Goal: Task Accomplishment & Management: Manage account settings

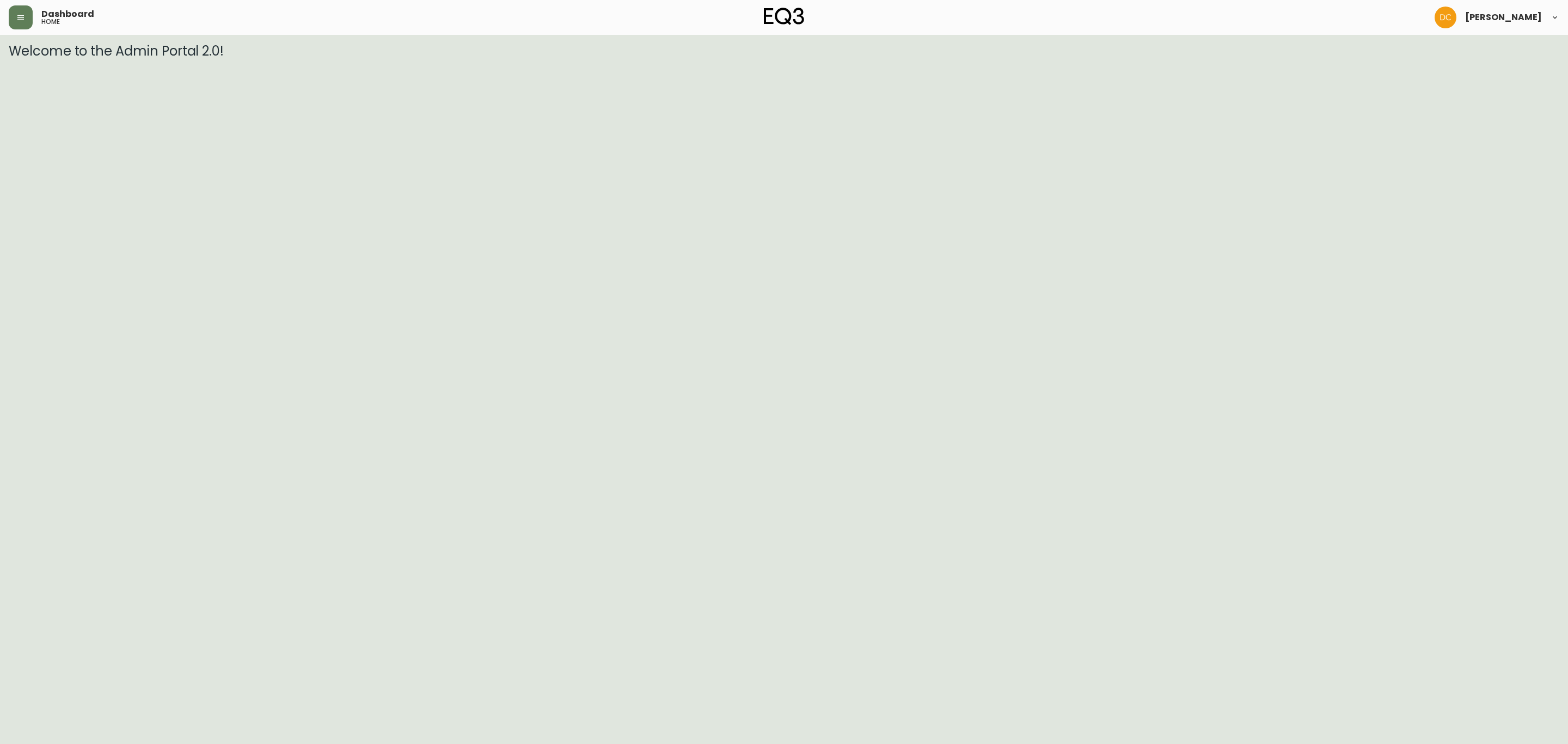
click at [33, 17] on div "Dashboard home" at bounding box center [267, 17] width 517 height 24
click at [20, 17] on icon "button" at bounding box center [21, 17] width 7 height 4
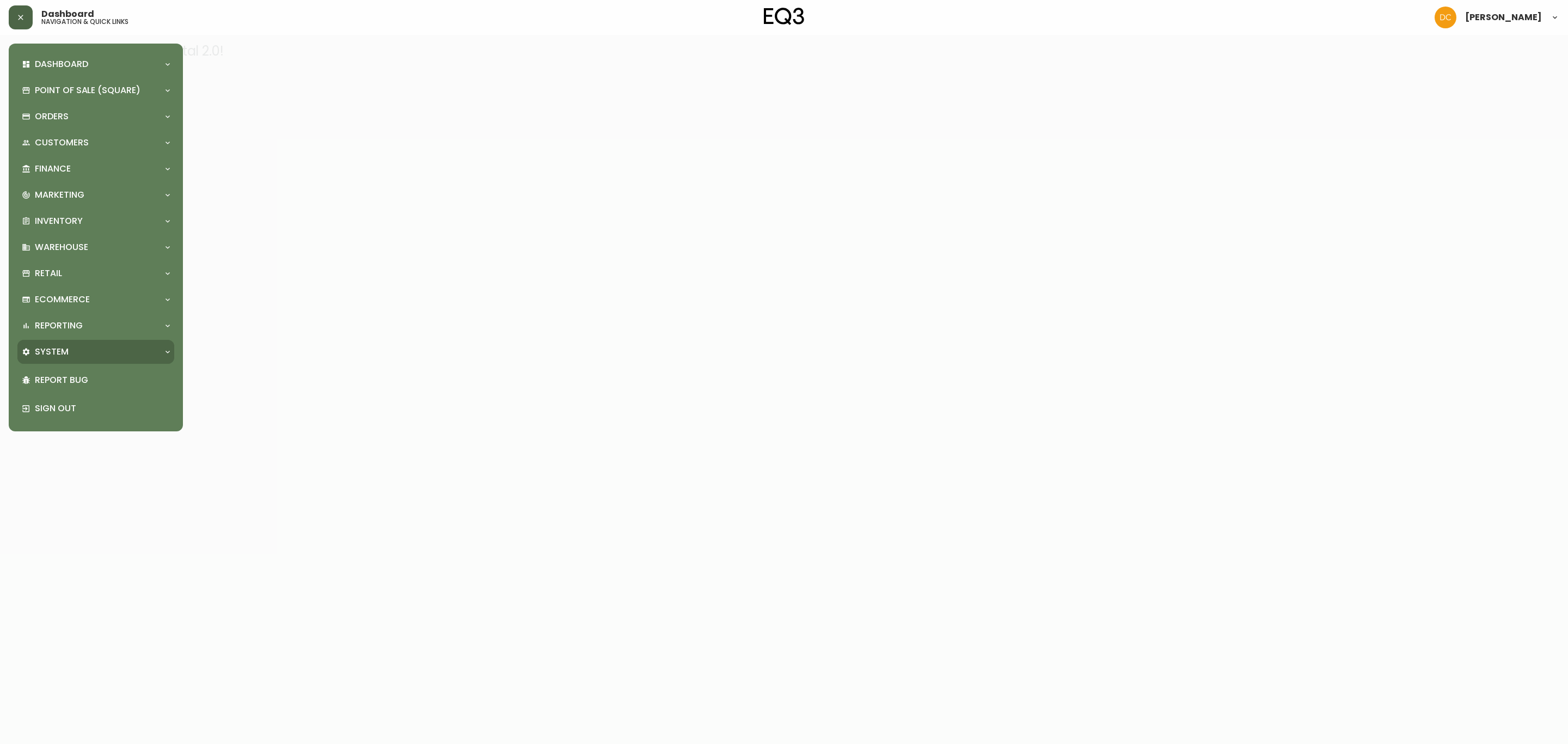
click at [126, 346] on div "System" at bounding box center [90, 352] width 137 height 12
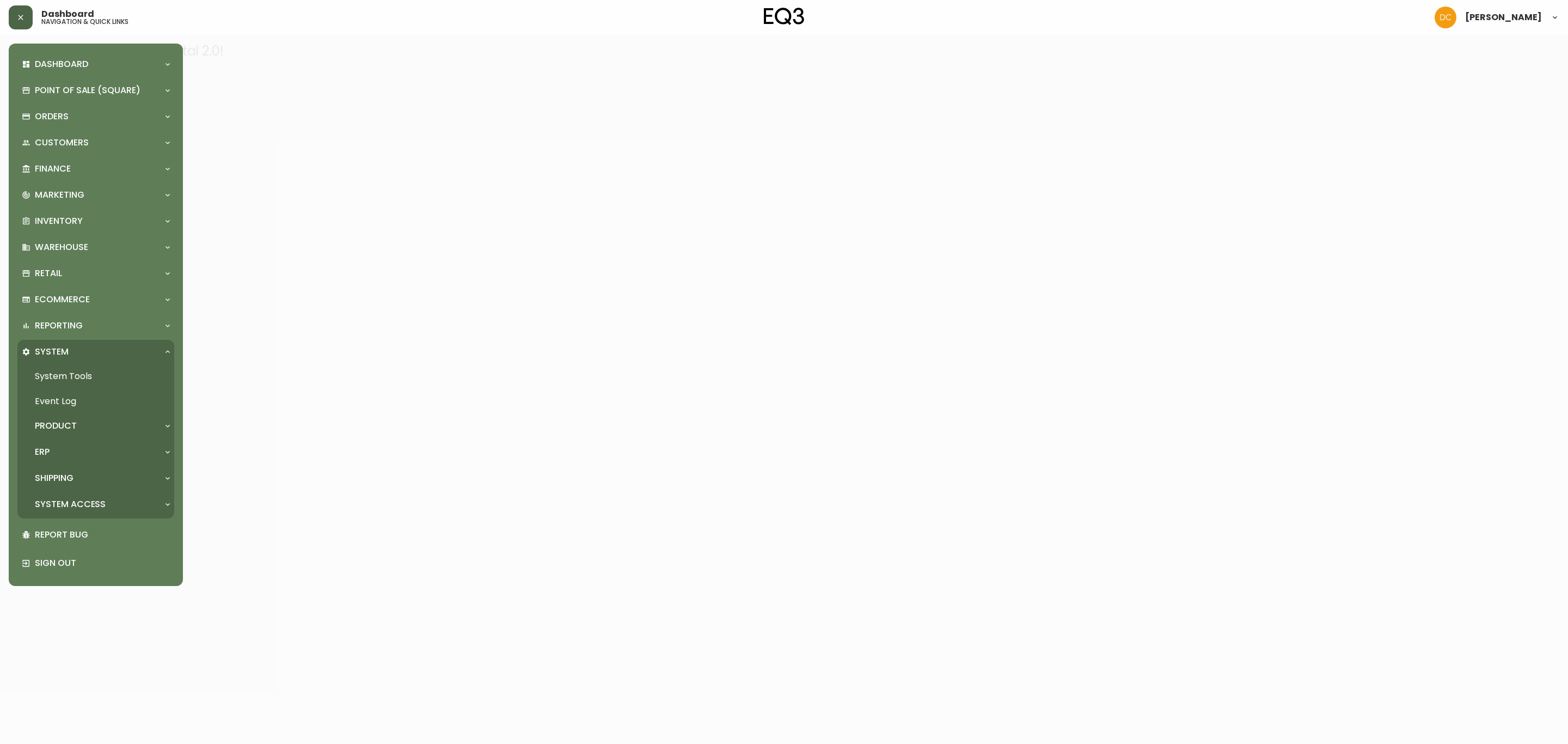
click at [110, 494] on div "System Access" at bounding box center [96, 504] width 157 height 24
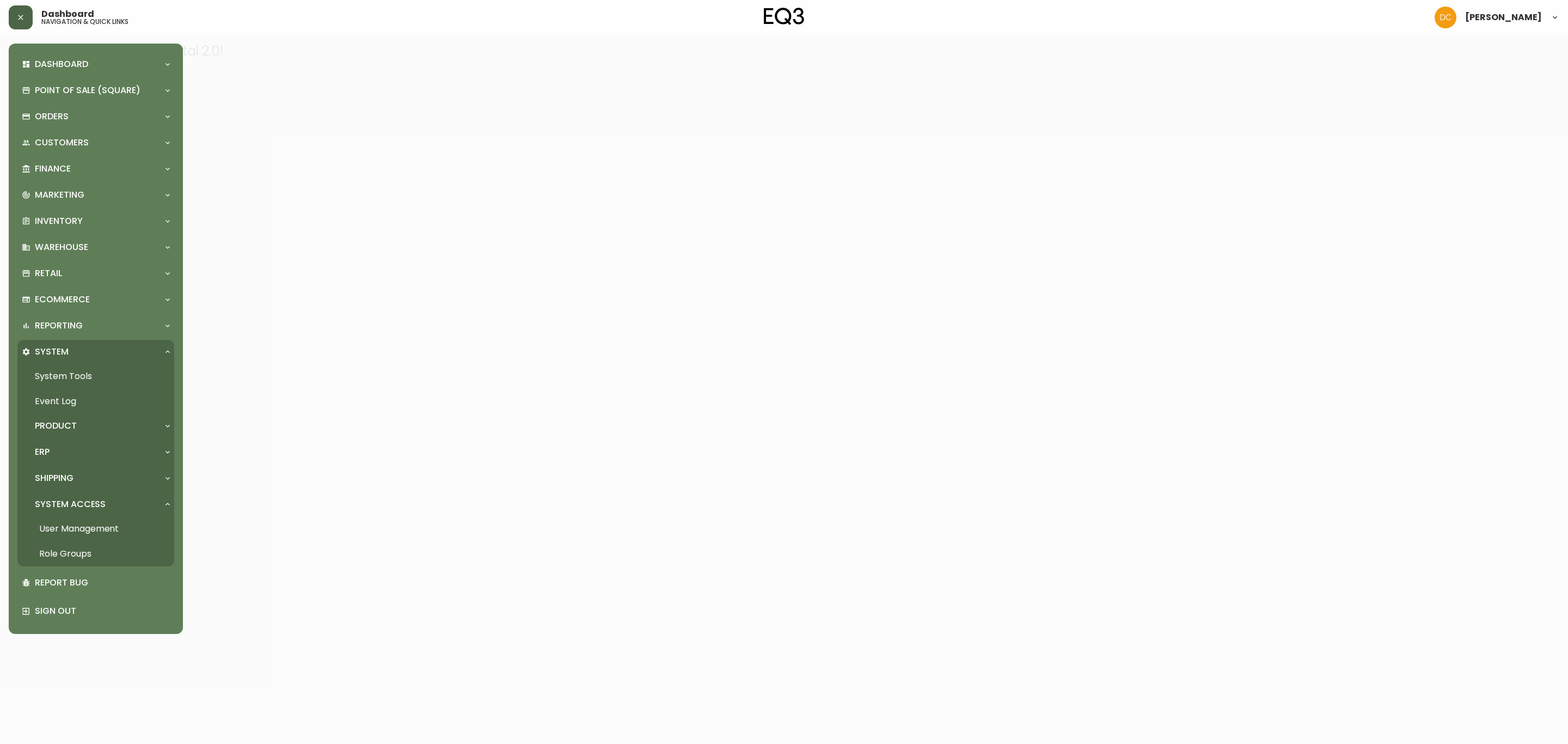
click at [113, 527] on link "User Management" at bounding box center [96, 528] width 157 height 25
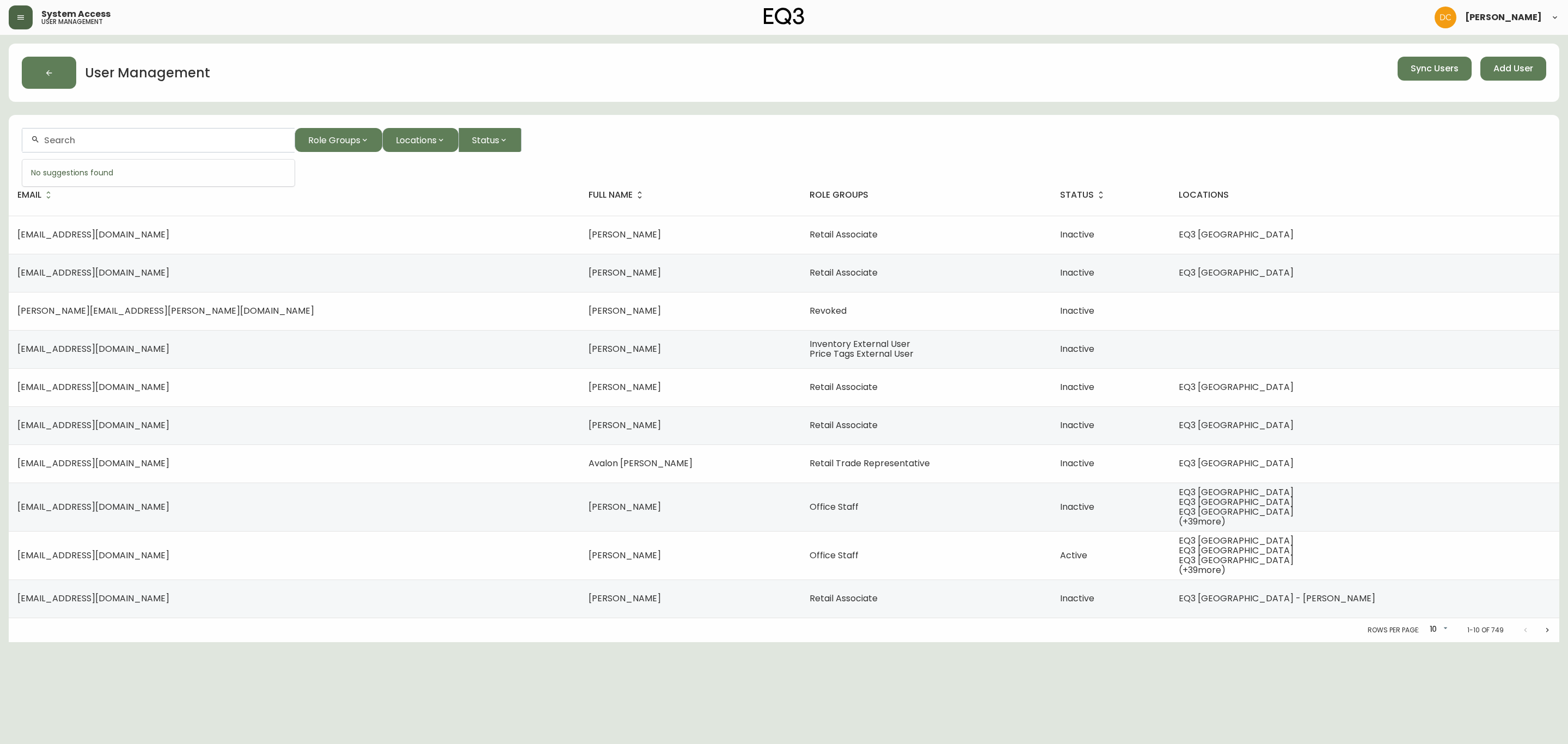
click at [173, 136] on input "text" at bounding box center [164, 140] width 242 height 10
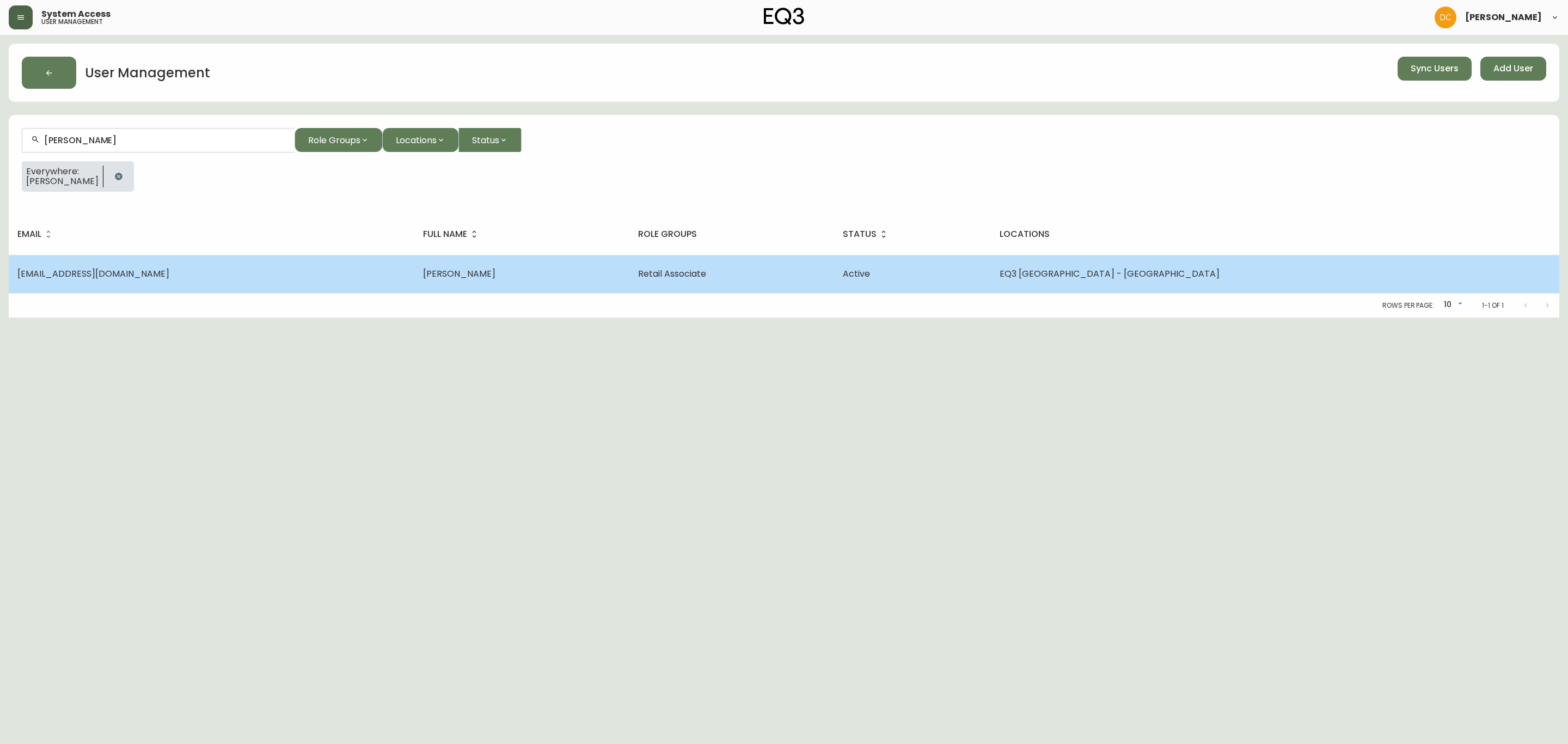
type input "[PERSON_NAME]"
click at [307, 280] on td "[EMAIL_ADDRESS][DOMAIN_NAME]" at bounding box center [211, 274] width 405 height 38
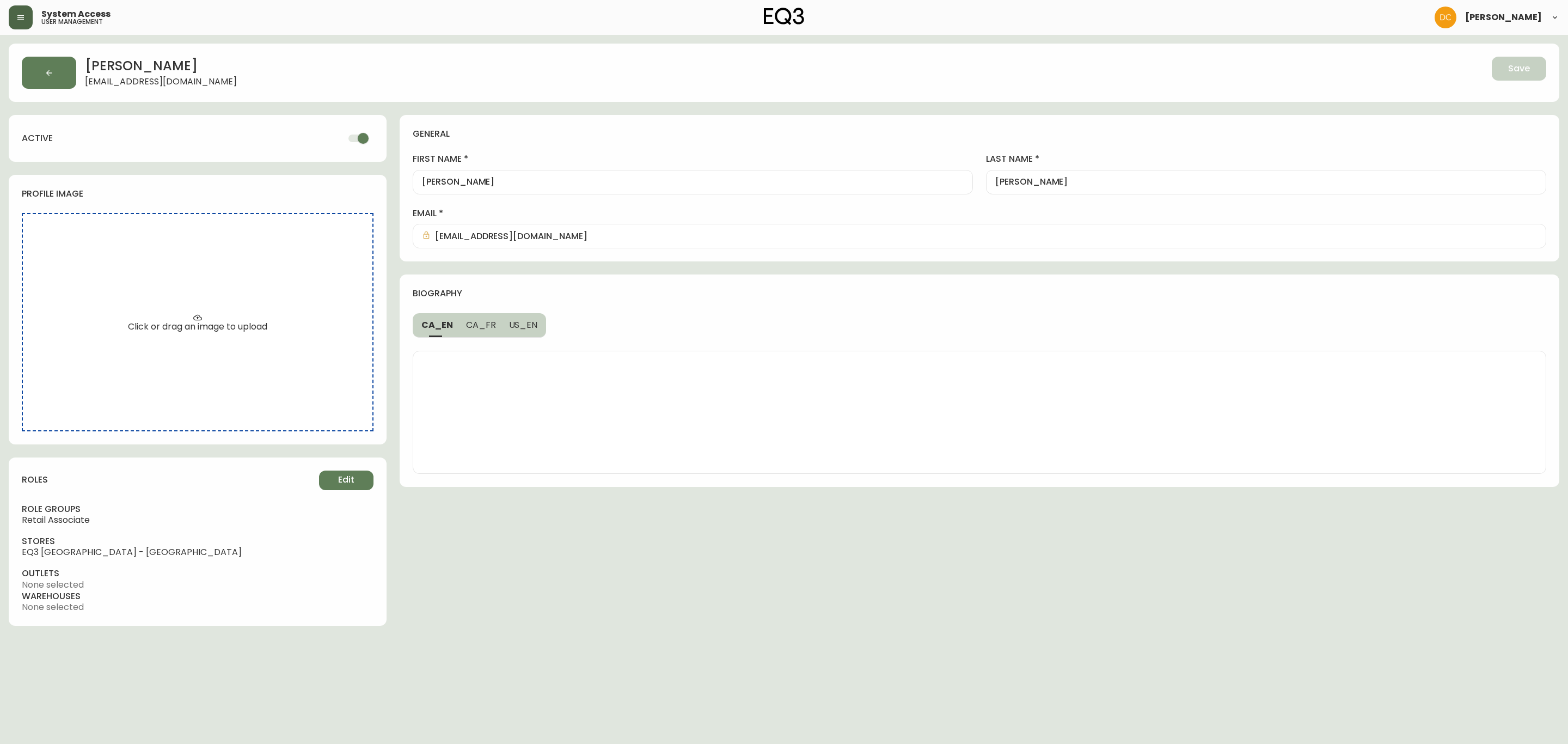
click at [354, 138] on input "checkbox" at bounding box center [363, 138] width 62 height 21
checkbox input "false"
click at [1521, 64] on span "Save" at bounding box center [1519, 69] width 22 height 12
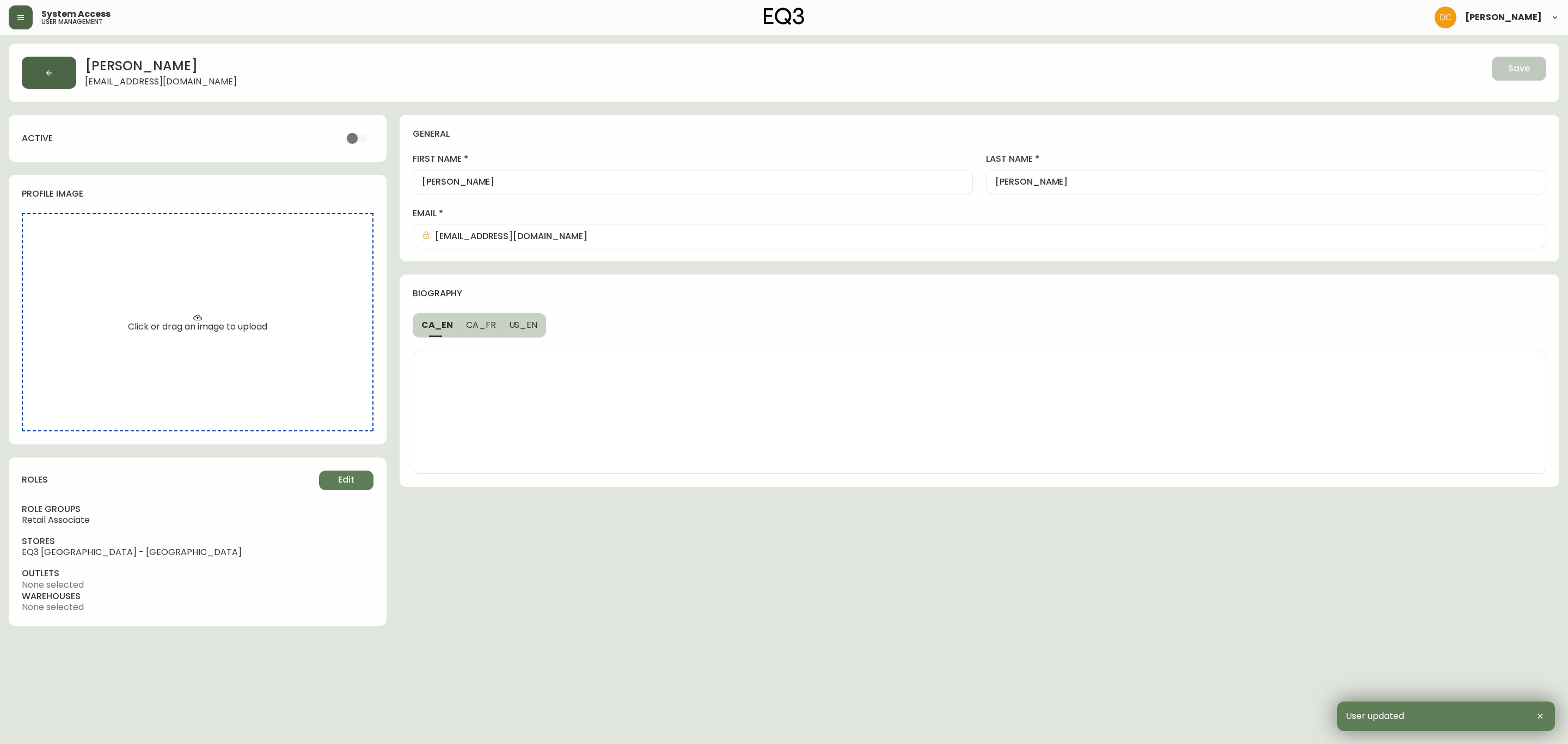
click at [57, 72] on button "button" at bounding box center [49, 72] width 54 height 32
